Goal: Information Seeking & Learning: Learn about a topic

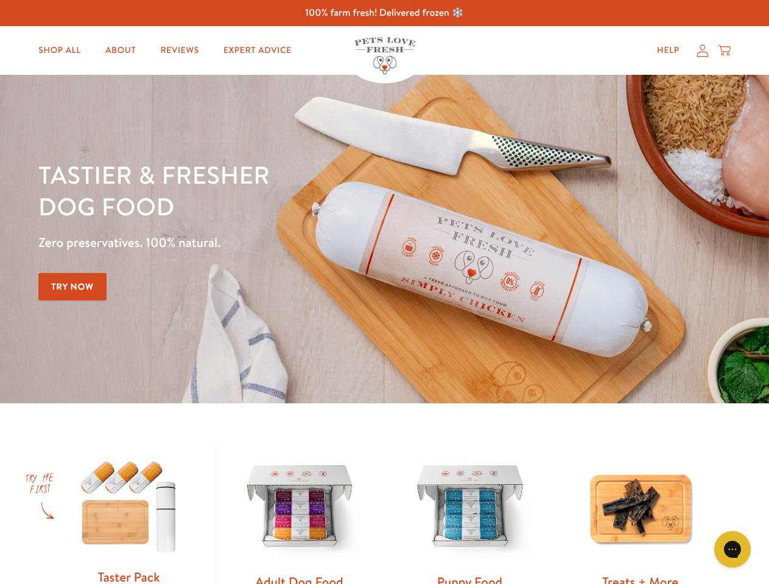
click at [384, 292] on div "Tastier & fresher dog food Zero preservatives. 100% natural. Try Now" at bounding box center [268, 239] width 461 height 161
click at [732, 550] on icon "Open gorgias live chat" at bounding box center [732, 550] width 12 height 12
